Goal: Transaction & Acquisition: Purchase product/service

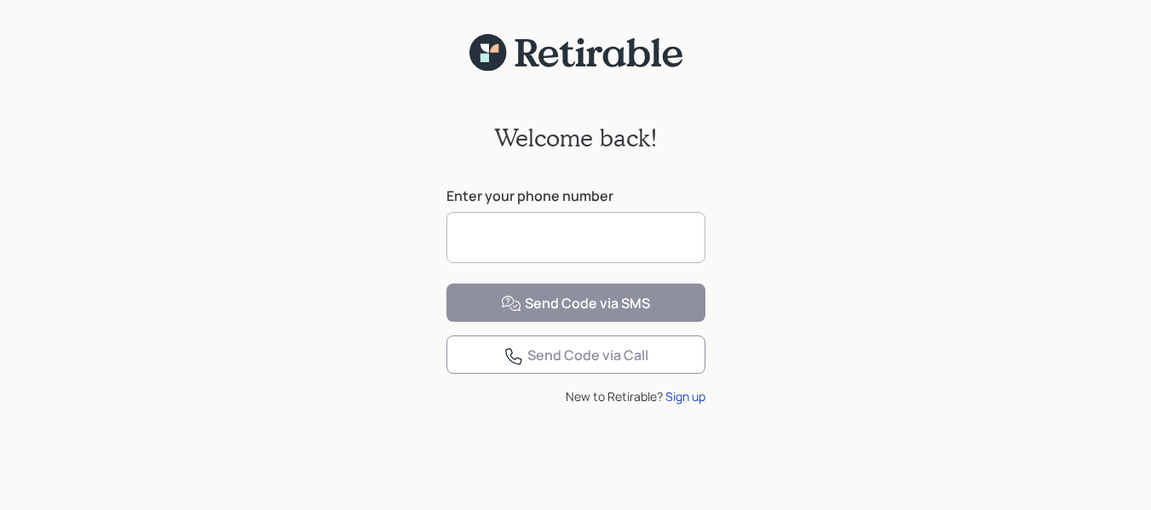
click at [555, 237] on input at bounding box center [575, 237] width 259 height 51
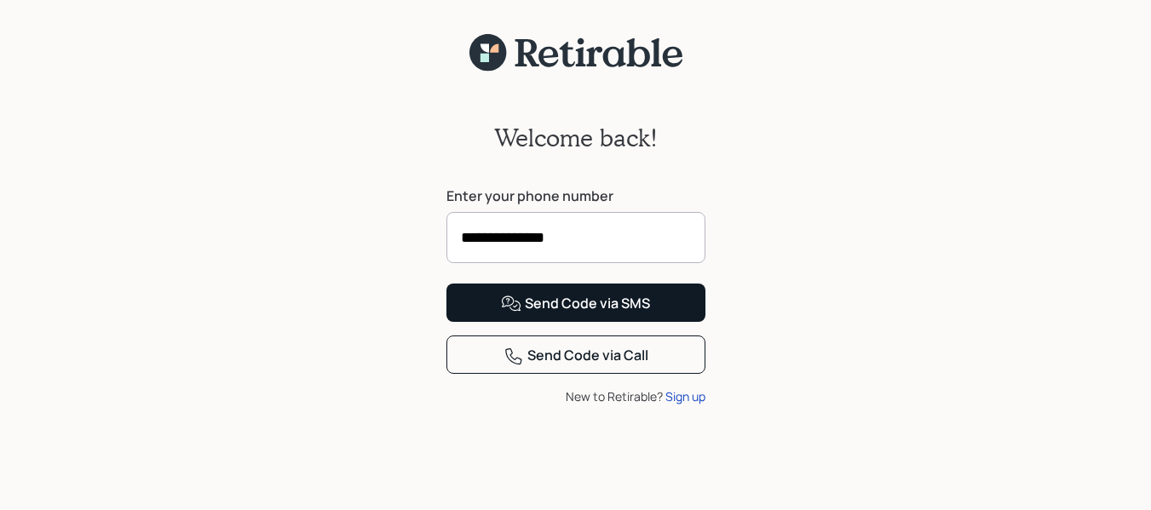
type input "**********"
click at [670, 322] on button "Send Code via SMS" at bounding box center [575, 303] width 259 height 38
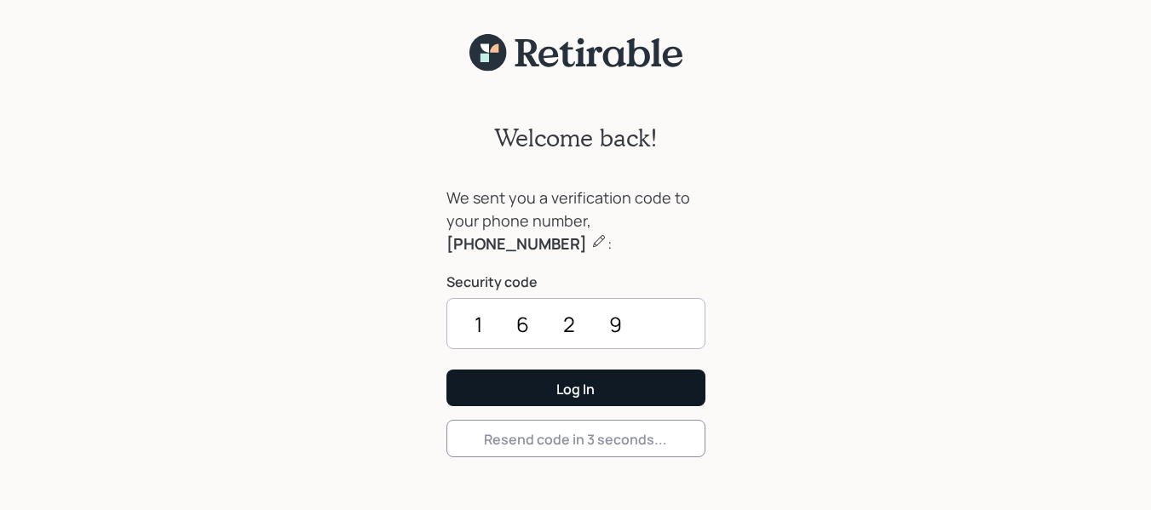
type input "1629"
click at [530, 402] on button "Log In" at bounding box center [575, 388] width 259 height 37
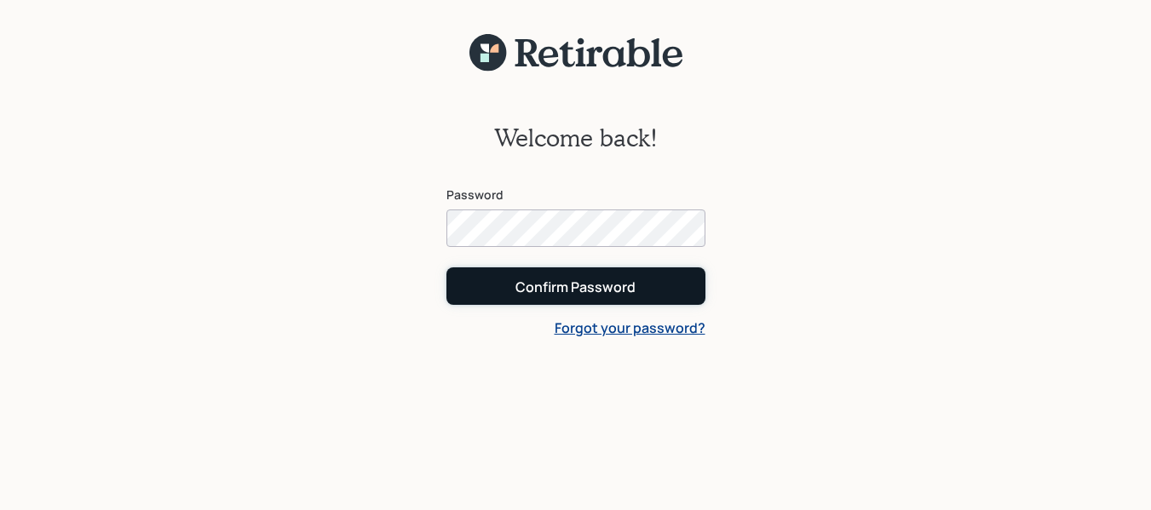
click at [612, 291] on div "Confirm Password" at bounding box center [575, 287] width 120 height 19
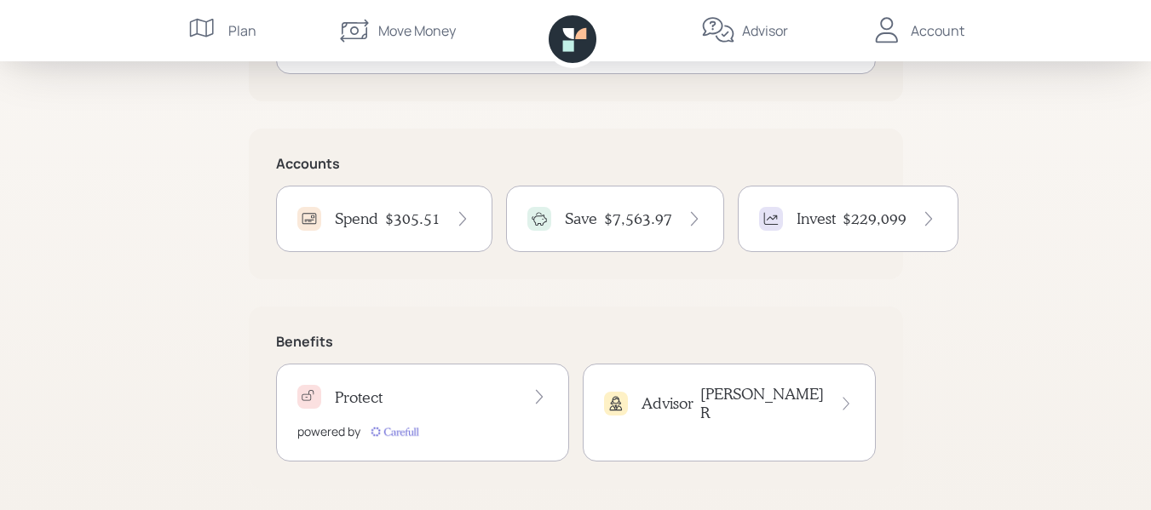
scroll to position [85, 0]
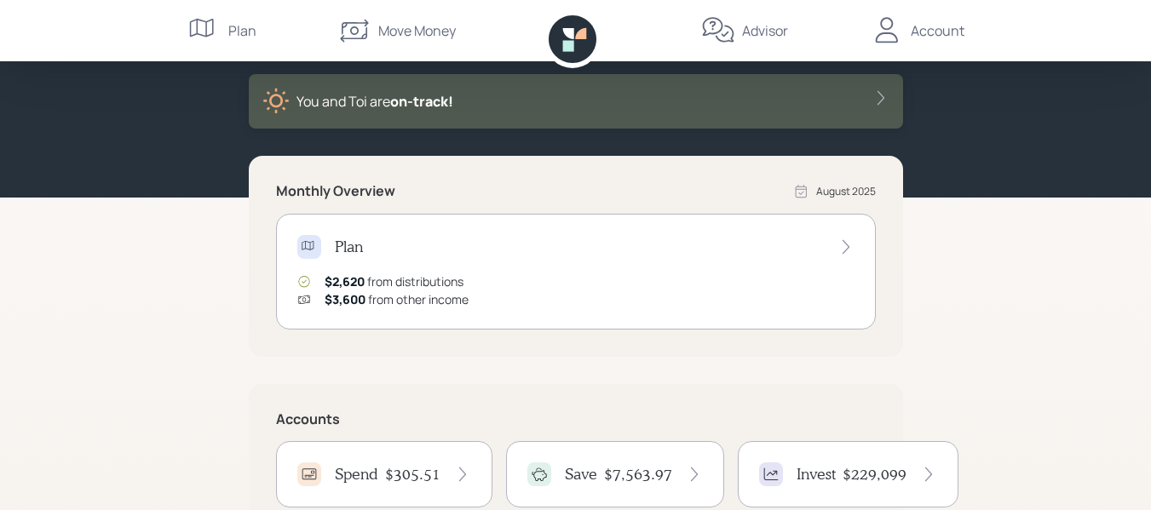
click at [425, 32] on div "Move Money" at bounding box center [417, 30] width 78 height 20
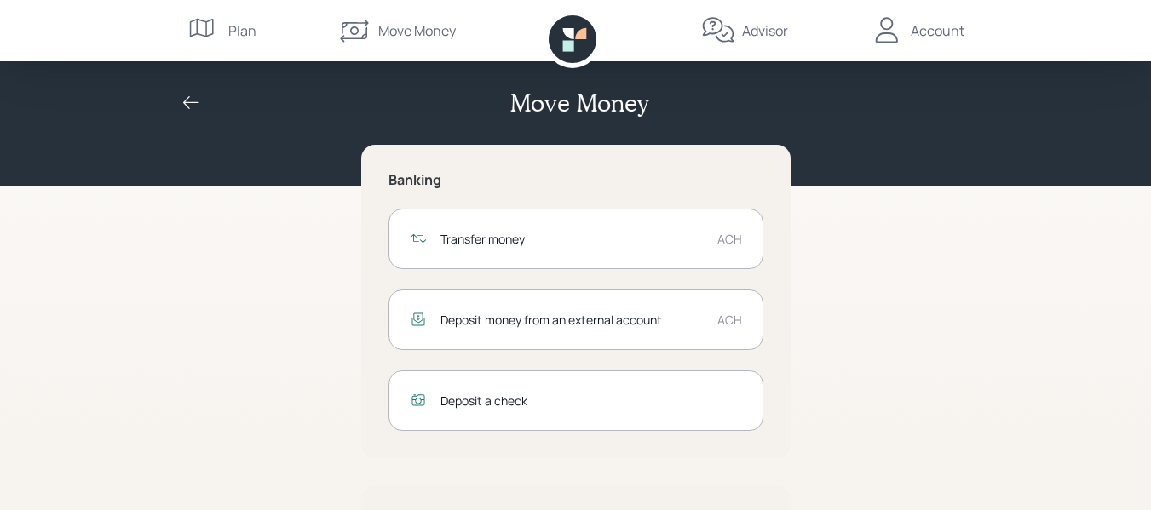
click at [743, 230] on div "Transfer money ACH" at bounding box center [575, 239] width 375 height 60
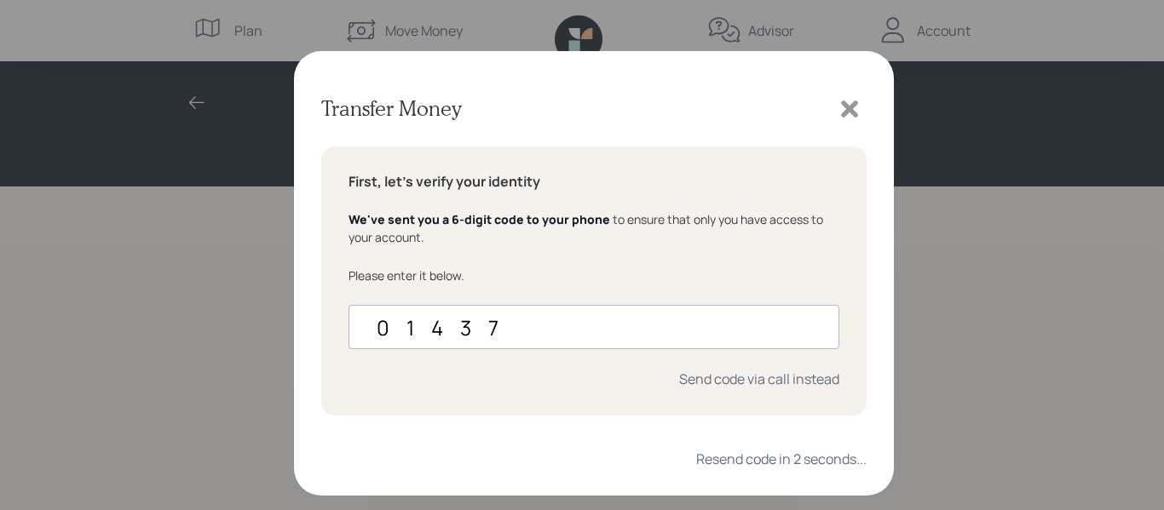
type input "014379"
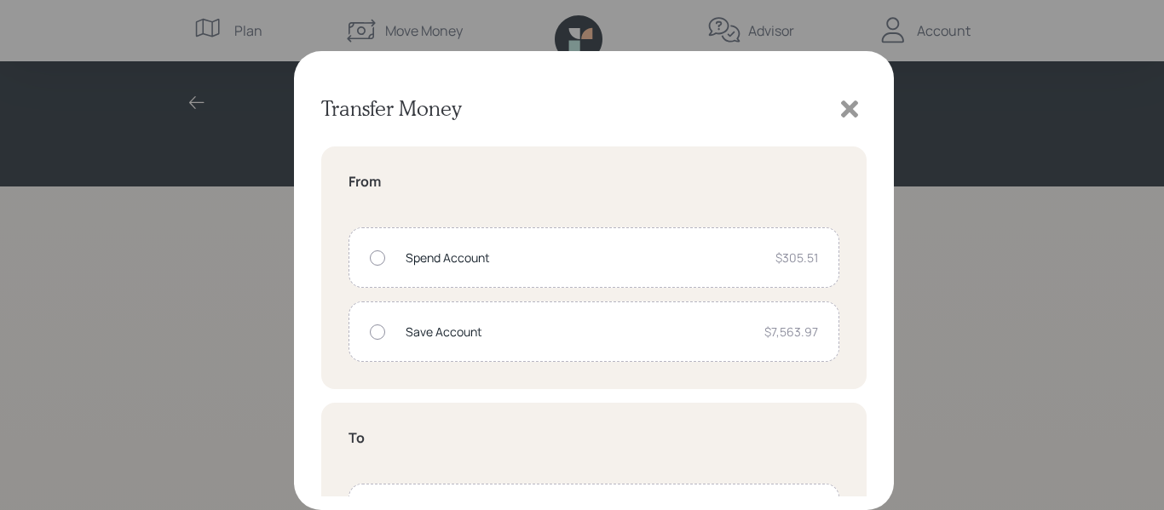
click at [384, 325] on div "Save Account $7,563.97" at bounding box center [593, 332] width 491 height 60
radio input "true"
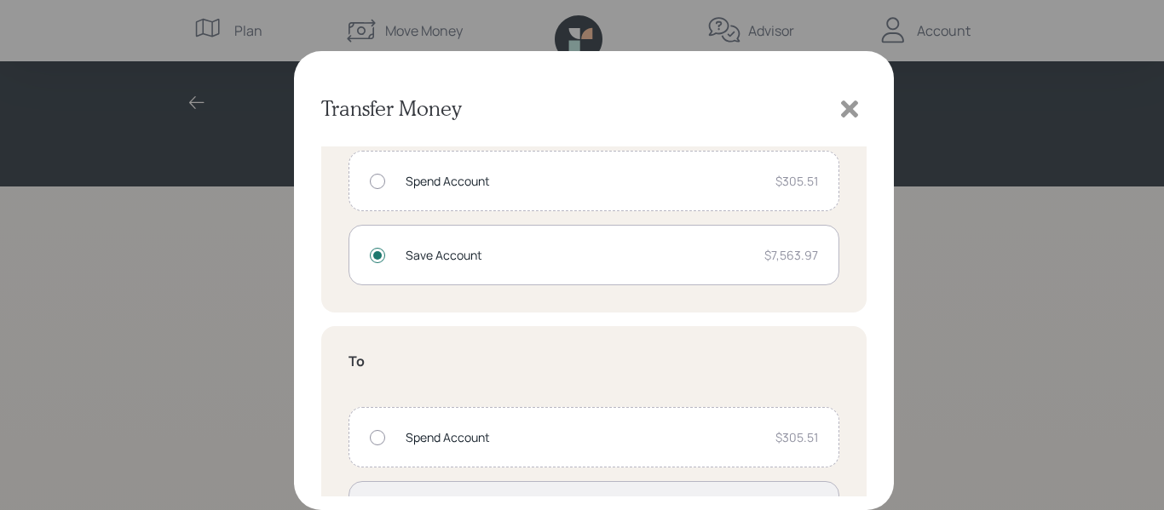
scroll to position [170, 0]
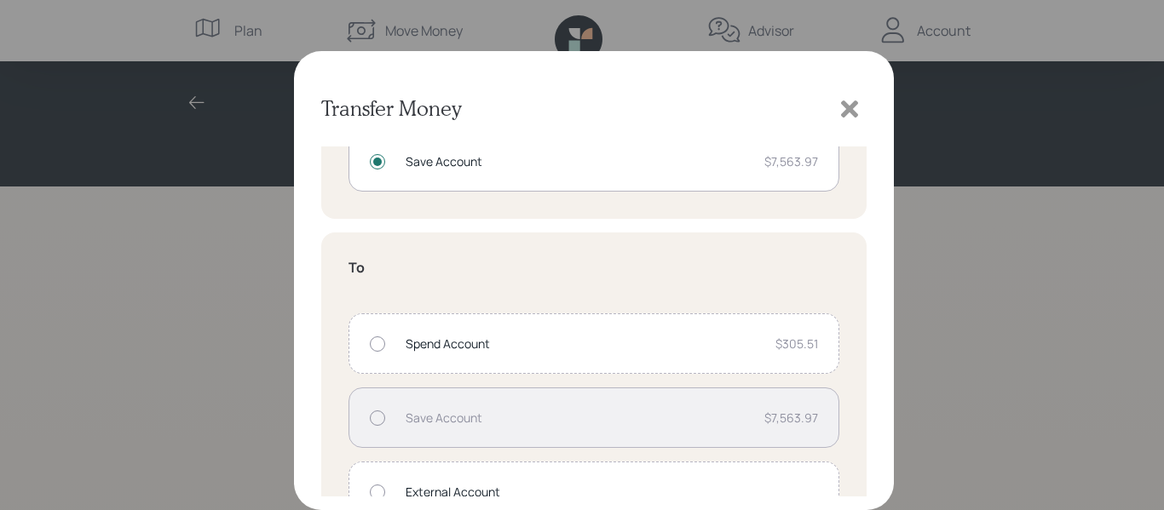
click at [377, 340] on div at bounding box center [377, 344] width 15 height 15
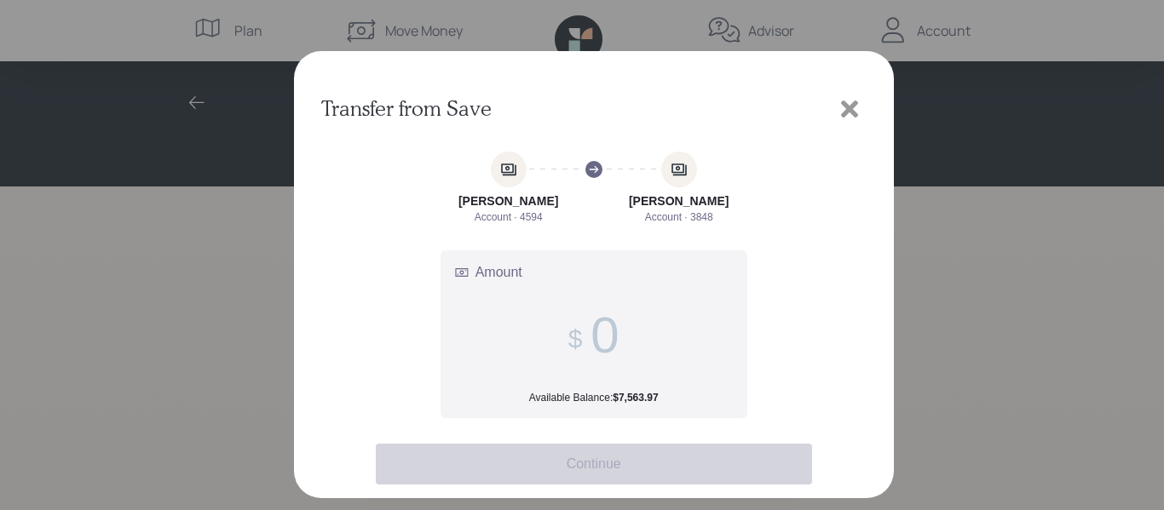
scroll to position [0, 0]
click at [601, 345] on input "Amount Available Balance: $7,563.97" at bounding box center [604, 335] width 28 height 59
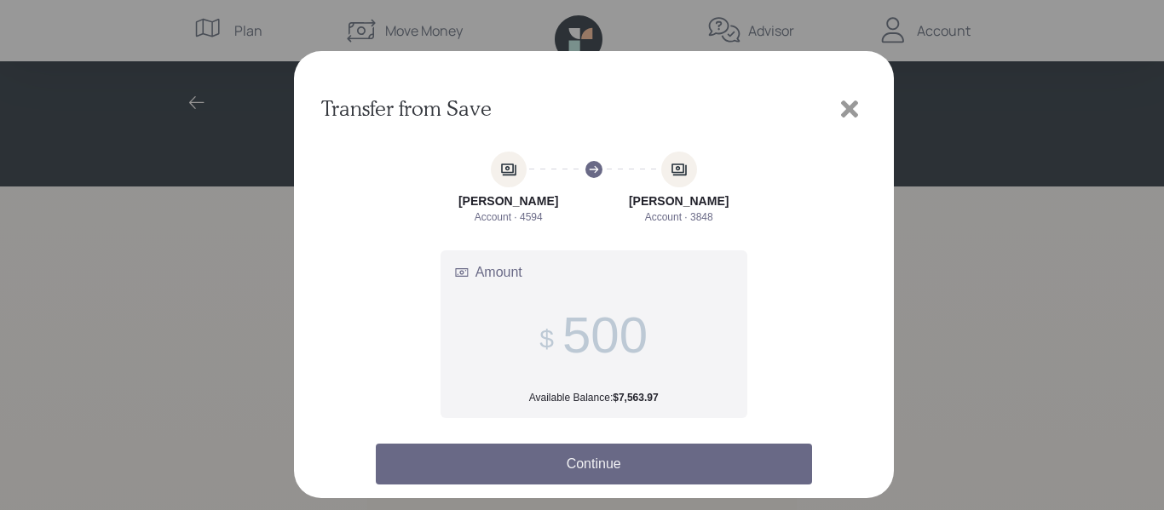
type input "500"
click at [616, 467] on button "Continue" at bounding box center [594, 464] width 436 height 41
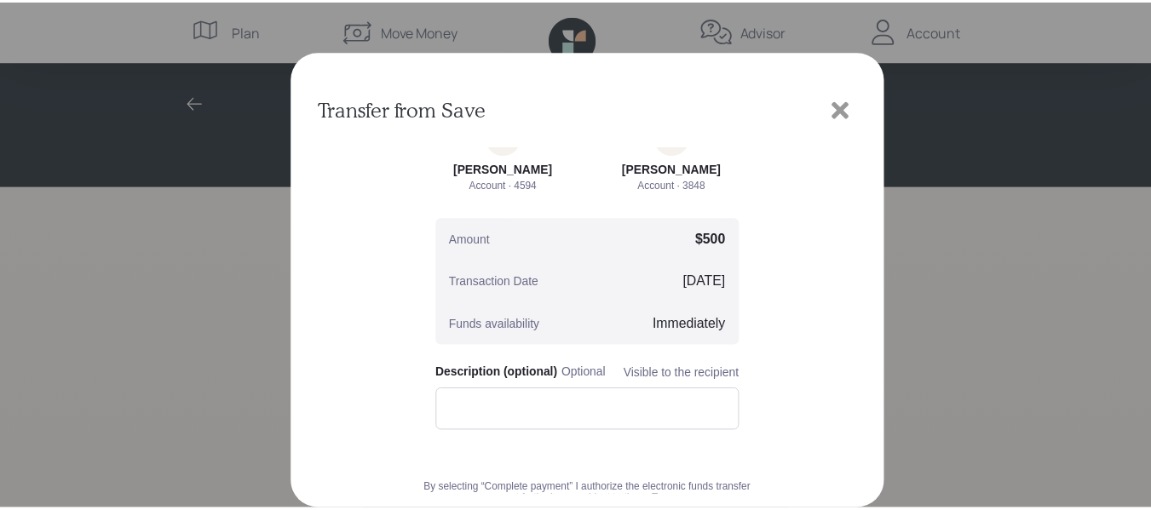
scroll to position [194, 0]
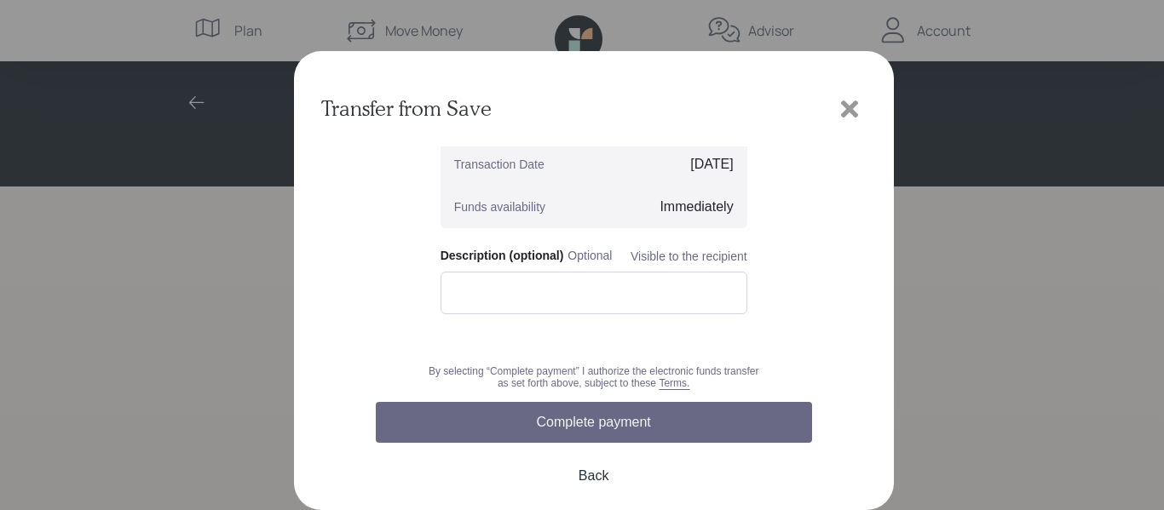
click at [700, 422] on button "Complete payment" at bounding box center [594, 422] width 436 height 41
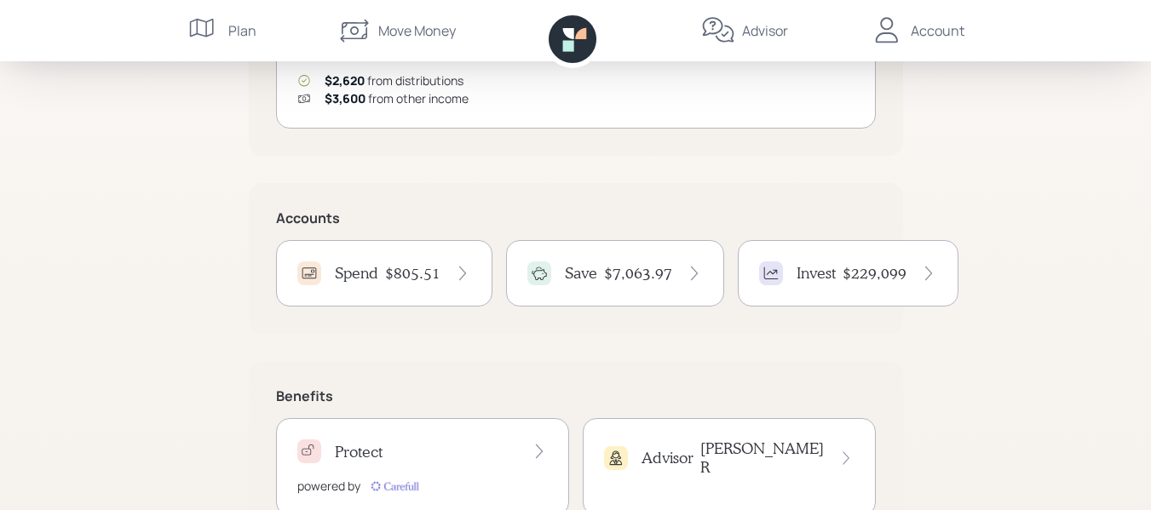
scroll to position [341, 0]
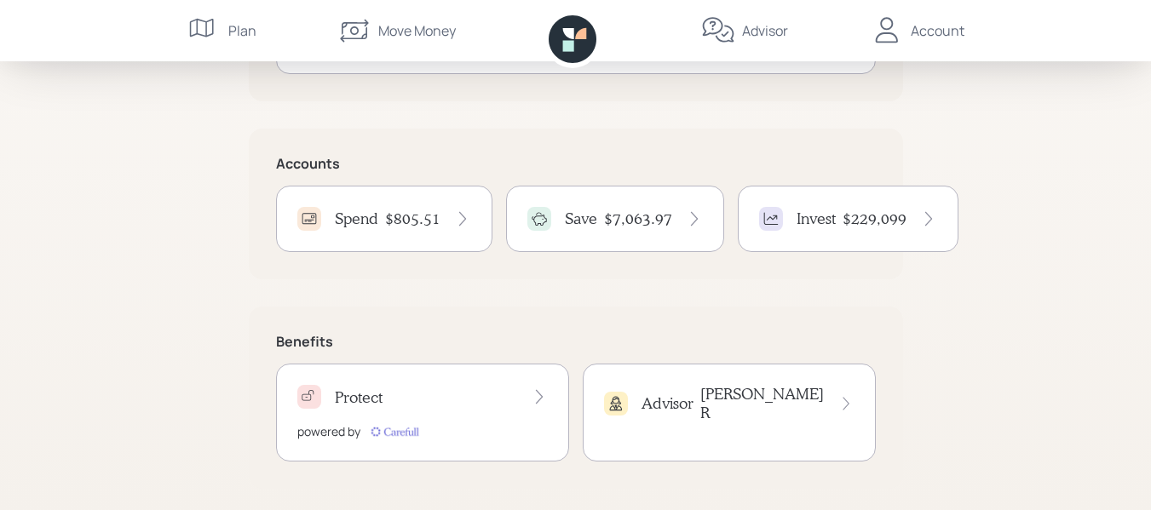
click at [690, 213] on icon at bounding box center [693, 219] width 7 height 14
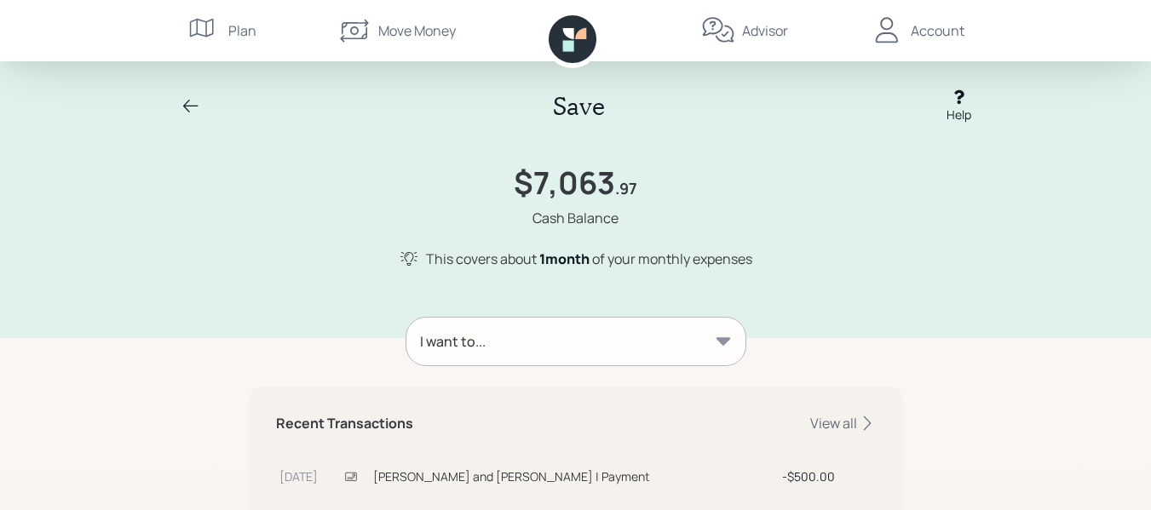
click at [207, 100] on div "Save Help" at bounding box center [576, 106] width 818 height 35
click at [191, 102] on icon at bounding box center [191, 106] width 20 height 20
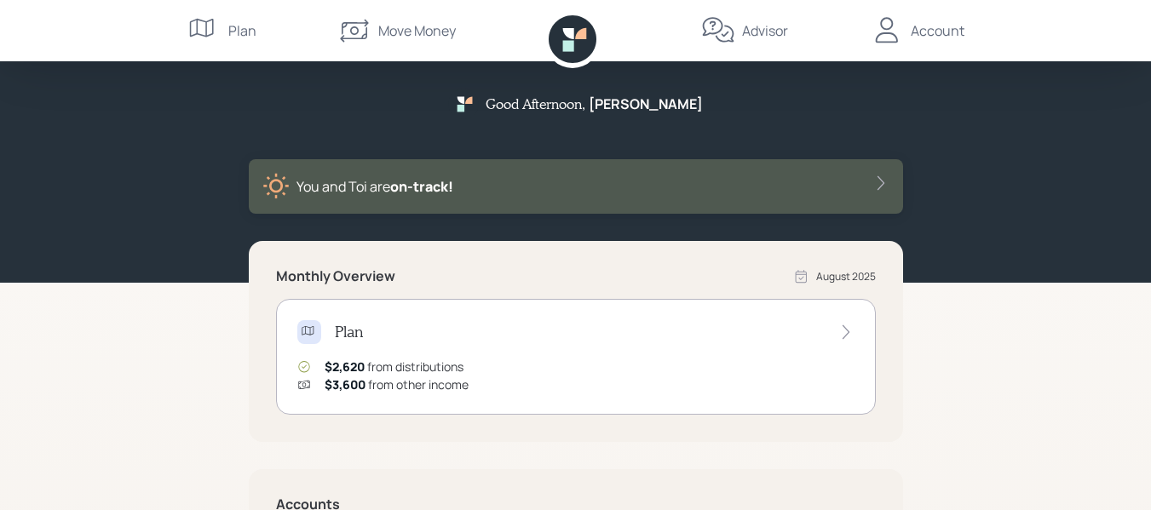
click at [938, 24] on div "Account" at bounding box center [938, 30] width 54 height 20
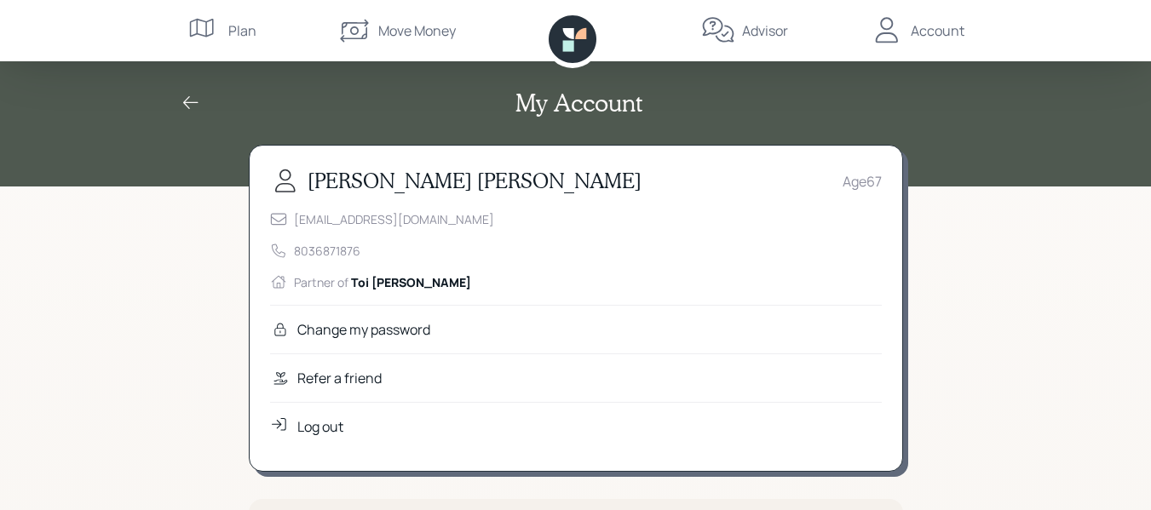
click at [313, 423] on div "Log out" at bounding box center [320, 427] width 46 height 20
